Goal: Task Accomplishment & Management: Manage account settings

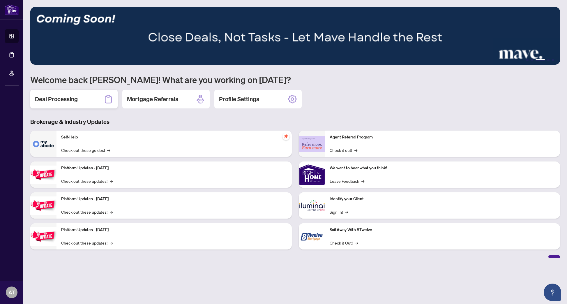
click at [68, 104] on div "Deal Processing" at bounding box center [73, 99] width 87 height 19
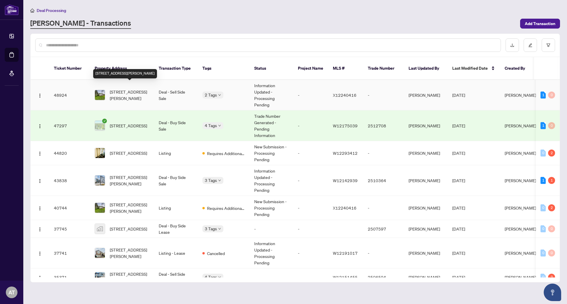
click at [135, 88] on span "[STREET_ADDRESS][PERSON_NAME]" at bounding box center [130, 94] width 40 height 13
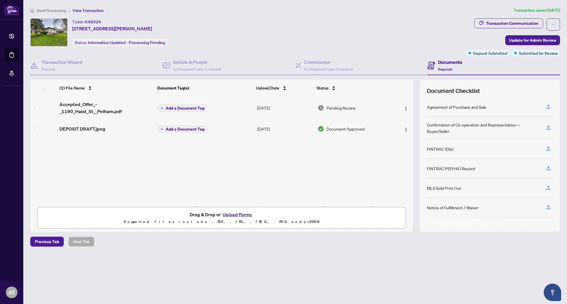
click at [235, 214] on button "Upload Forms" at bounding box center [237, 214] width 33 height 8
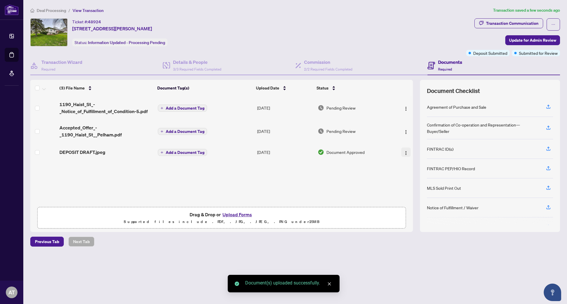
click at [403, 153] on img "button" at bounding box center [405, 152] width 5 height 5
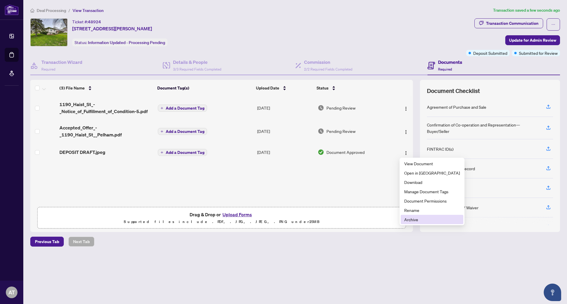
click at [414, 219] on span "Archive" at bounding box center [432, 219] width 56 height 6
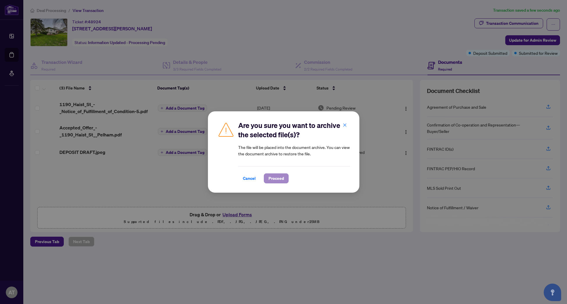
drag, startPoint x: 278, startPoint y: 176, endPoint x: 272, endPoint y: 178, distance: 5.7
click at [278, 176] on span "Proceed" at bounding box center [275, 177] width 15 height 9
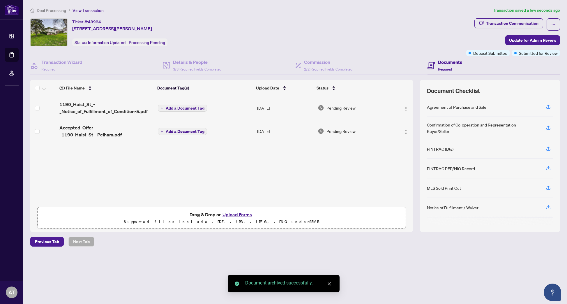
click at [238, 214] on button "Upload Forms" at bounding box center [237, 214] width 33 height 8
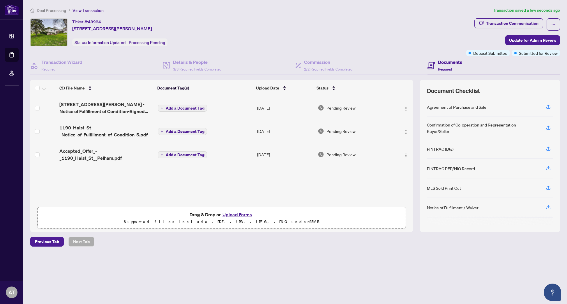
click at [390, 269] on main "Deal Processing / View Transaction Transaction saved a few seconds ago Ticket #…" at bounding box center [294, 152] width 543 height 304
click at [331, 66] on div "Commission 2/2 Required Fields Completed" at bounding box center [328, 65] width 48 height 14
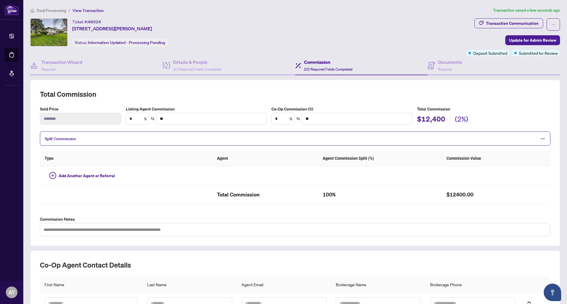
type input "*"
type input "*******"
